Goal: Transaction & Acquisition: Purchase product/service

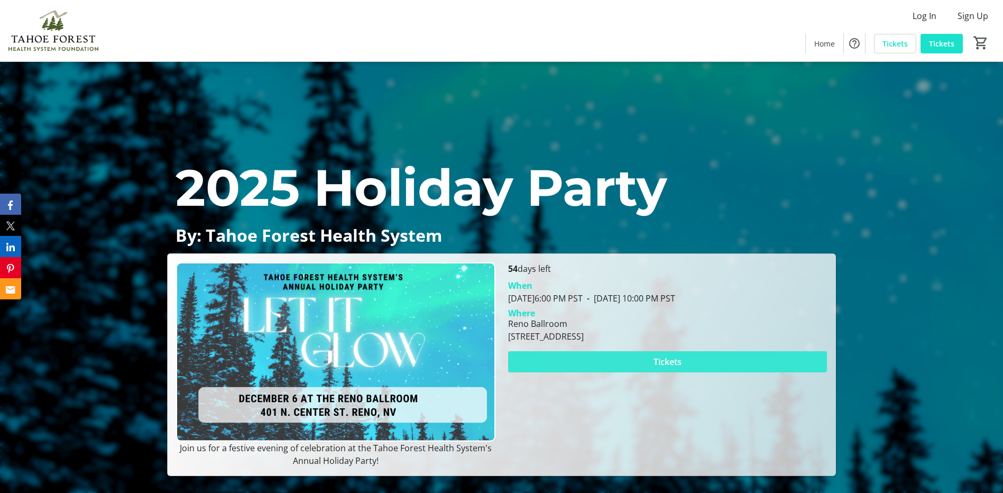
click at [619, 358] on span at bounding box center [667, 361] width 319 height 25
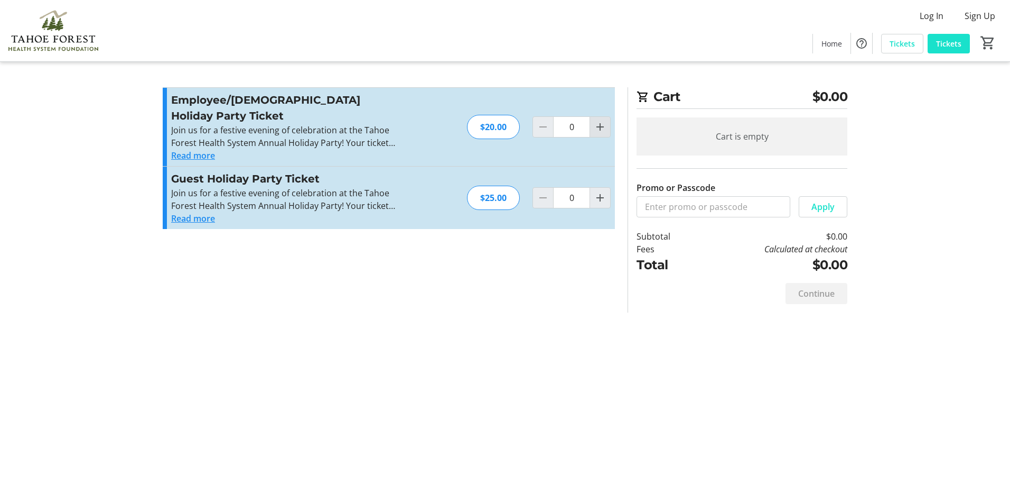
click at [598, 120] on mat-icon "Increment by one" at bounding box center [600, 126] width 13 height 13
type input "1"
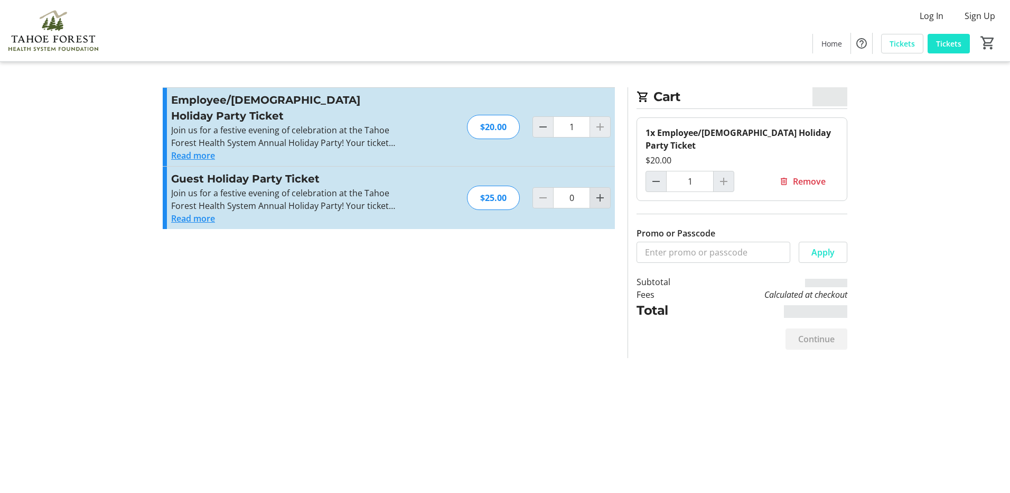
click at [601, 191] on mat-icon "Increment by one" at bounding box center [600, 197] width 13 height 13
type input "1"
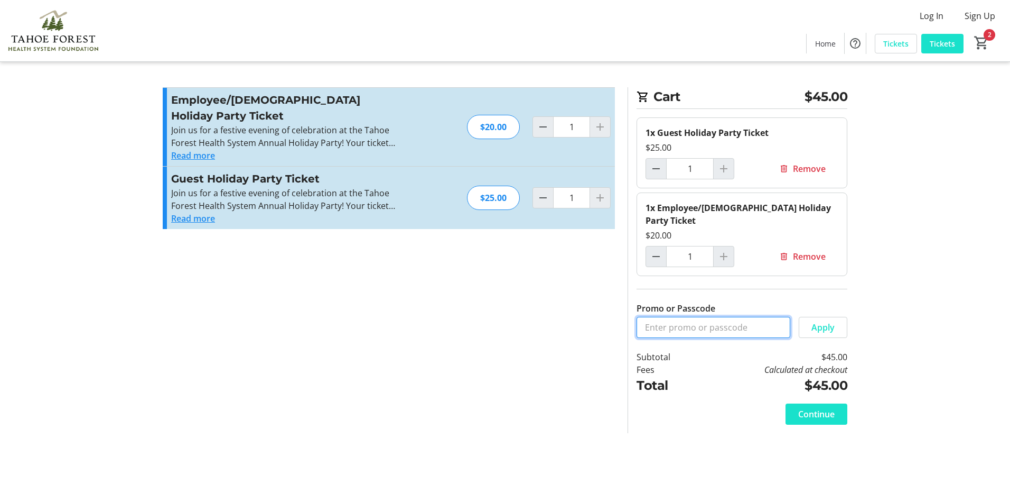
click at [707, 317] on input "Promo or Passcode" at bounding box center [714, 327] width 154 height 21
type input "serviceaward"
click at [813, 321] on span "Apply" at bounding box center [823, 327] width 23 height 13
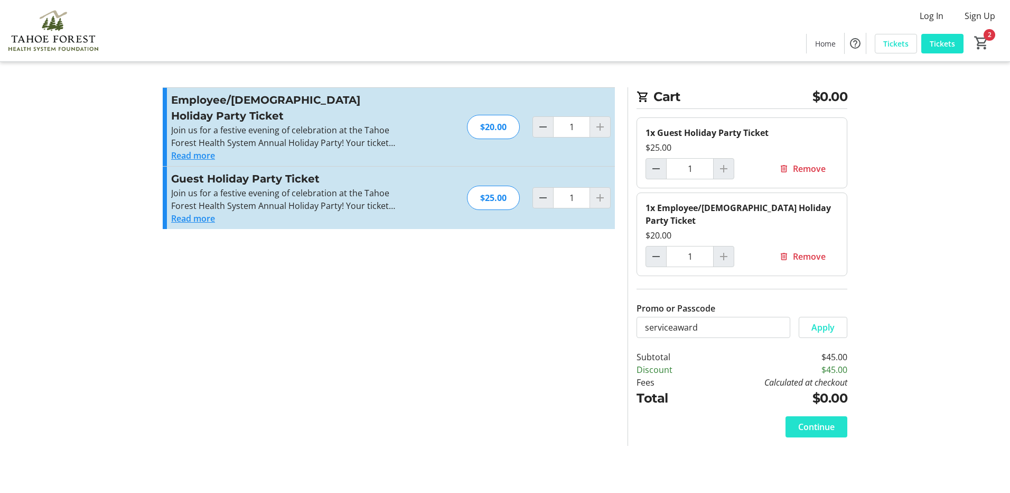
click at [820, 420] on span "Continue" at bounding box center [817, 426] width 36 height 13
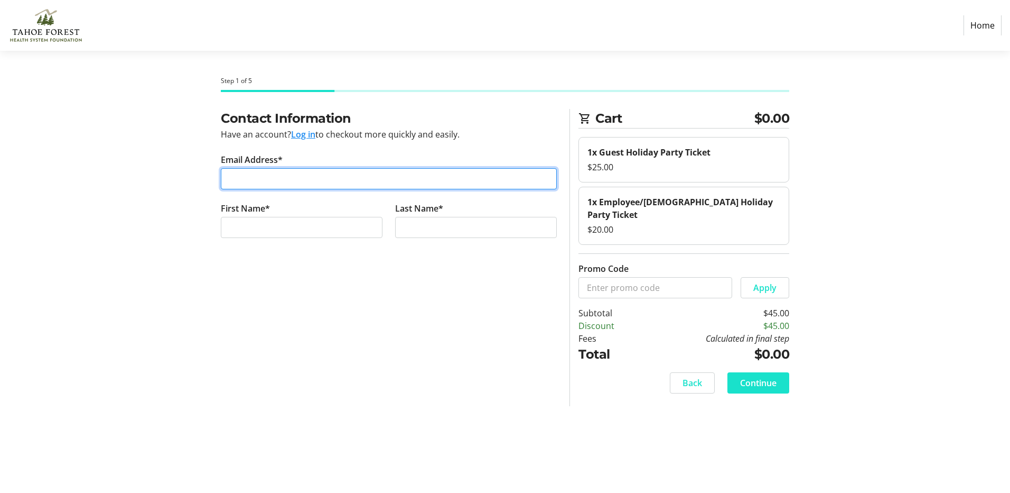
click at [302, 179] on input "Email Address*" at bounding box center [389, 178] width 336 height 21
type input "[EMAIL_ADDRESS][DOMAIN_NAME]"
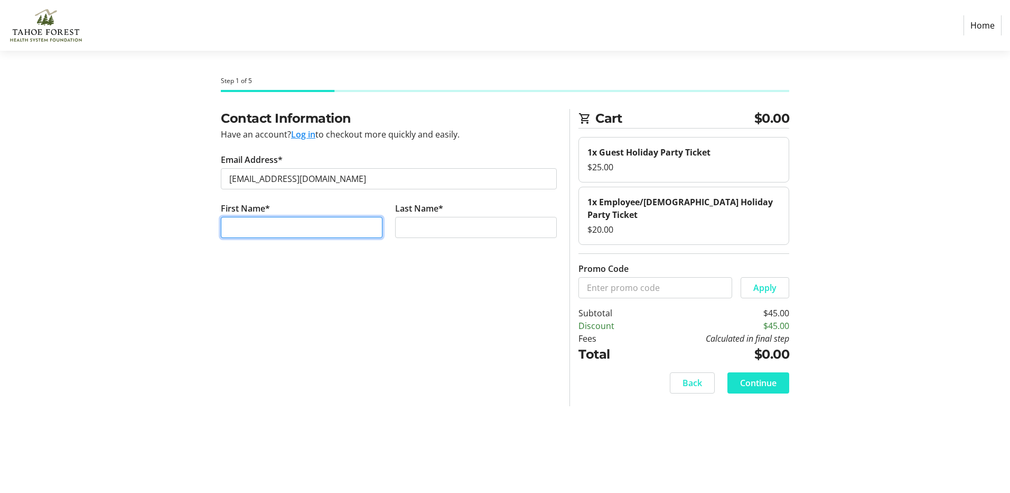
click at [254, 223] on input "First Name*" at bounding box center [302, 227] width 162 height 21
type input "[PERSON_NAME]"
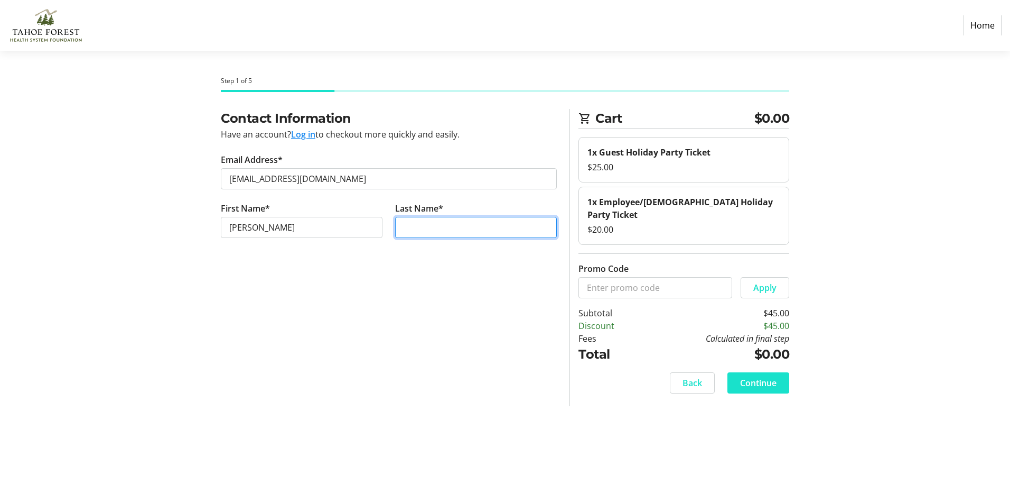
click at [412, 228] on input "Last Name*" at bounding box center [476, 227] width 162 height 21
type input "[PERSON_NAME]"
click at [756, 376] on span "Continue" at bounding box center [758, 382] width 36 height 13
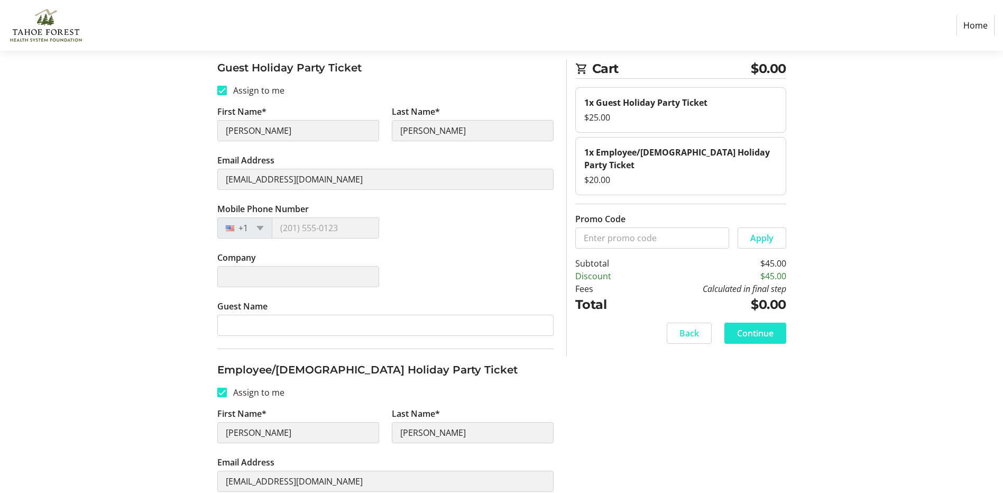
scroll to position [159, 0]
click at [246, 224] on div at bounding box center [233, 227] width 30 height 12
click at [257, 229] on div "+1" at bounding box center [244, 226] width 55 height 21
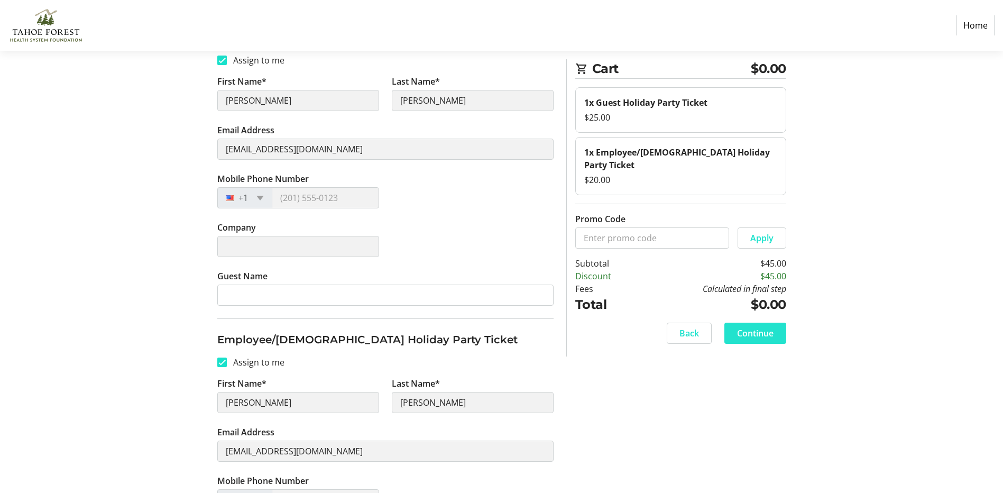
scroll to position [55, 0]
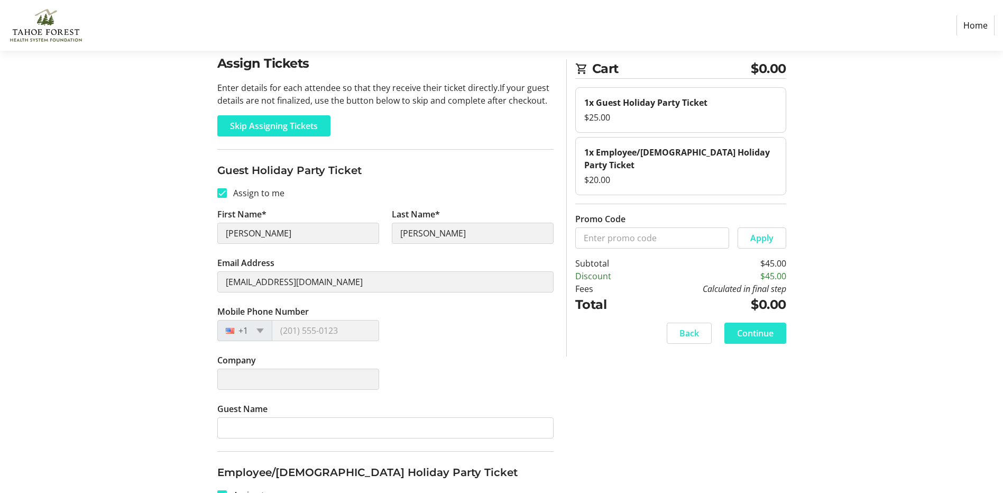
click at [771, 327] on span "Continue" at bounding box center [755, 333] width 36 height 13
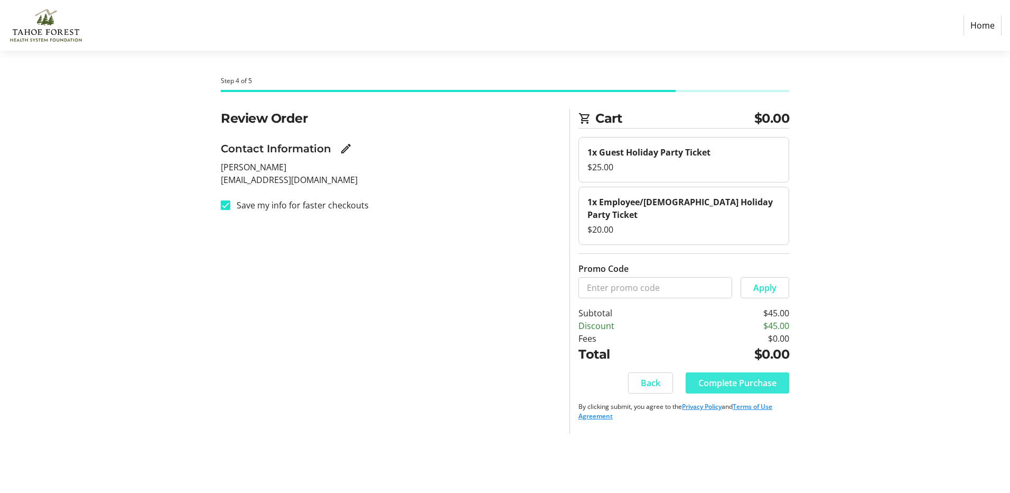
click at [741, 376] on span "Complete Purchase" at bounding box center [738, 382] width 78 height 13
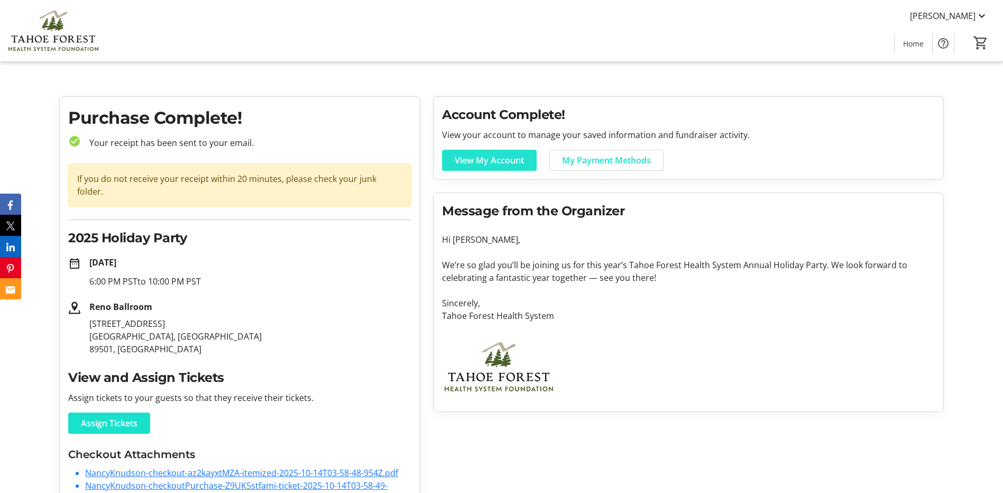
click at [504, 156] on span "View My Account" at bounding box center [488, 160] width 69 height 13
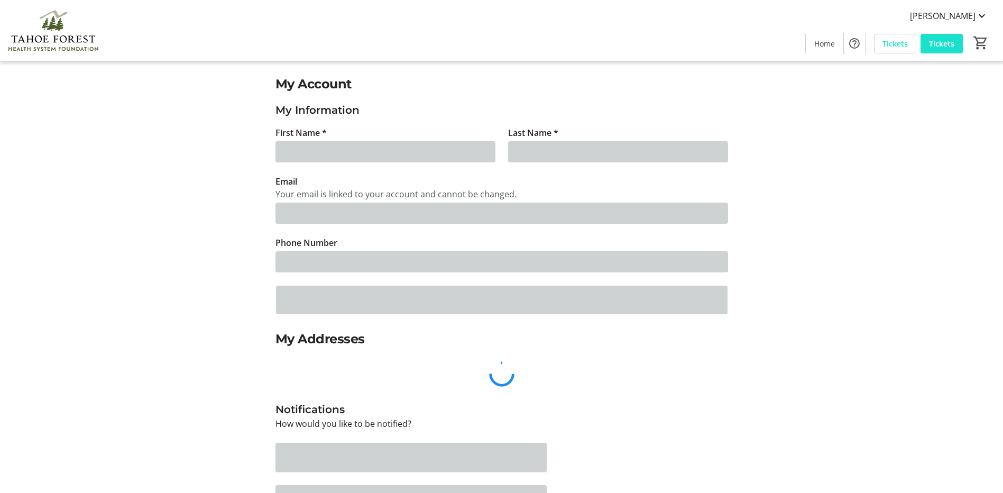
type input "[PERSON_NAME]"
type input "[EMAIL_ADDRESS][DOMAIN_NAME]"
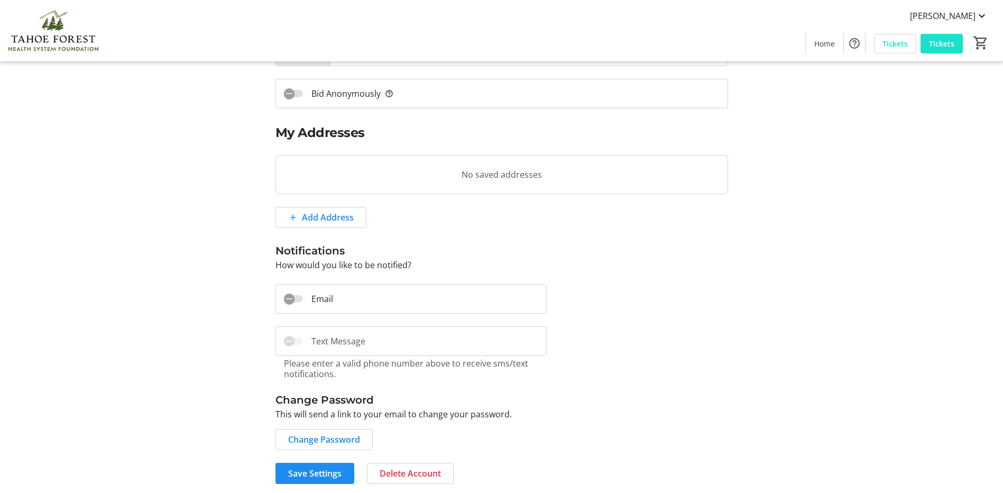
scroll to position [210, 0]
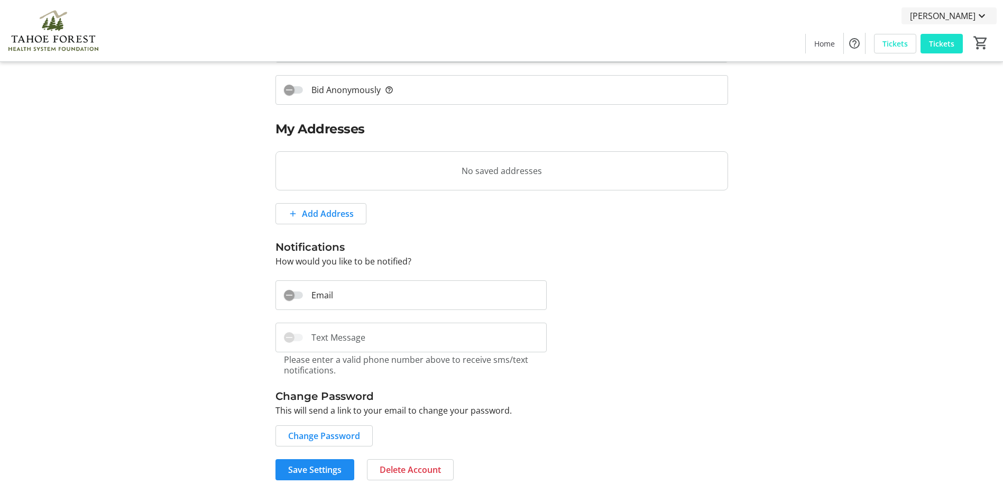
click at [975, 20] on mat-icon at bounding box center [981, 16] width 13 height 13
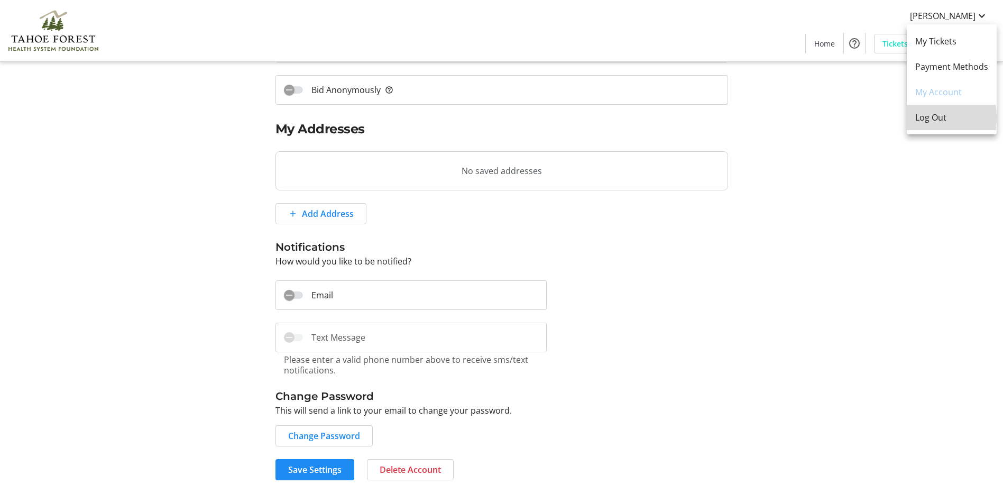
click at [923, 118] on span "Log Out" at bounding box center [951, 117] width 73 height 13
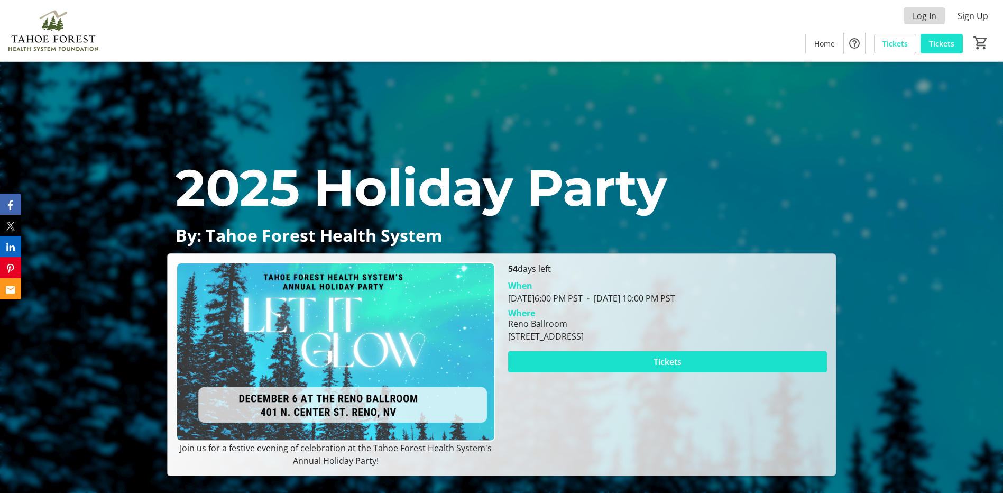
click at [934, 15] on span "Log In" at bounding box center [924, 16] width 24 height 13
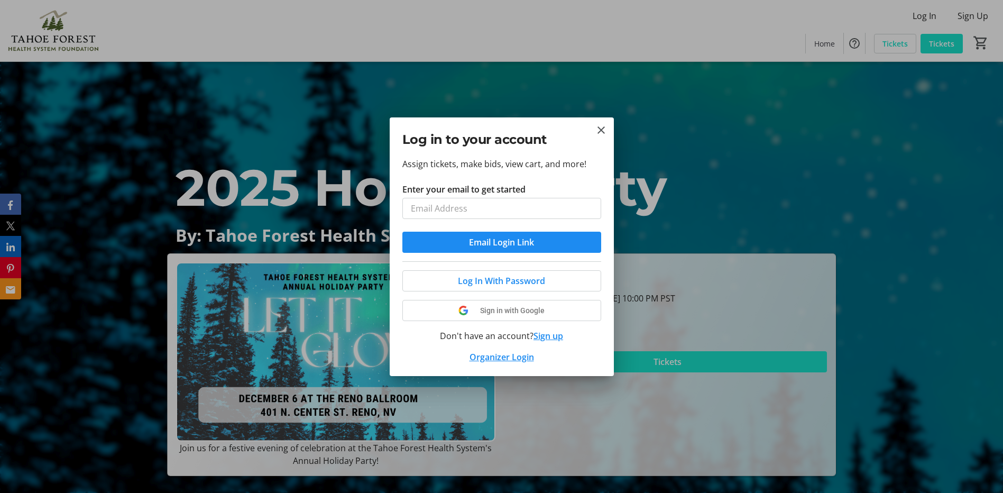
click at [497, 206] on input "Enter your email to get started" at bounding box center [501, 208] width 199 height 21
type input "N"
type input "[EMAIL_ADDRESS][DOMAIN_NAME]"
click at [513, 237] on span "Email Login Link" at bounding box center [501, 242] width 65 height 13
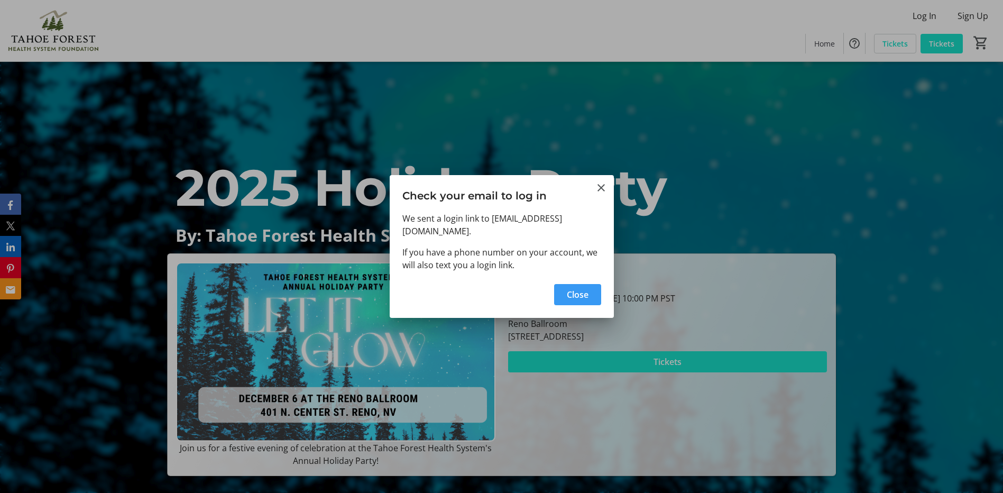
click at [571, 288] on span "Close" at bounding box center [578, 294] width 22 height 13
